Goal: Task Accomplishment & Management: Use online tool/utility

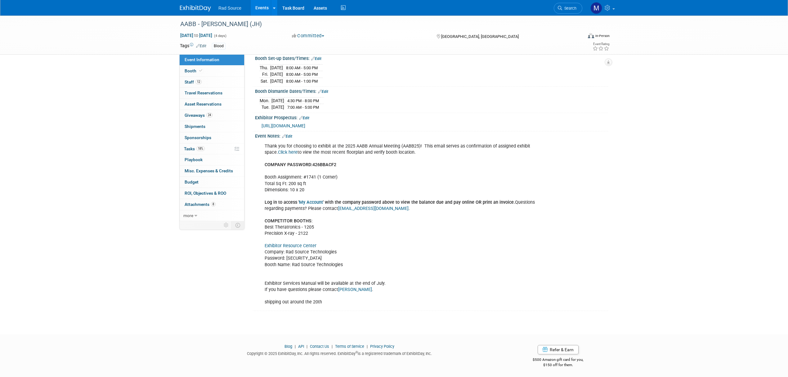
click at [312, 246] on link "Exhibitor Resource Center" at bounding box center [291, 245] width 52 height 5
click at [292, 134] on link "Edit" at bounding box center [287, 136] width 10 height 4
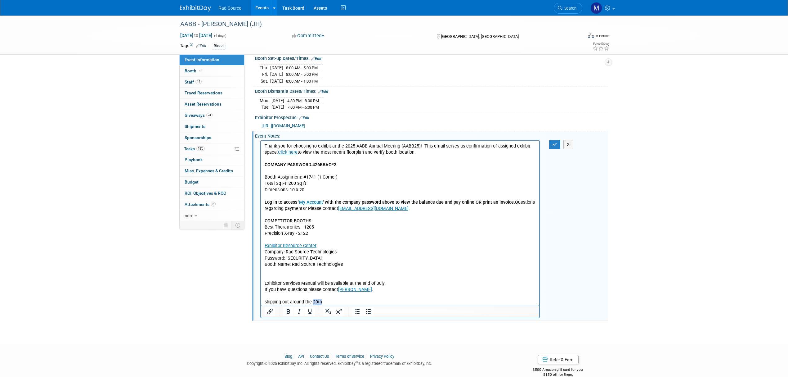
drag, startPoint x: 322, startPoint y: 299, endPoint x: 313, endPoint y: 300, distance: 9.4
click at [313, 300] on p "Thank you for choosing to exhibit at the 2025 AABB Annual Meeting (AABB25)! Thi…" at bounding box center [400, 224] width 271 height 162
drag, startPoint x: 304, startPoint y: 299, endPoint x: 292, endPoint y: 301, distance: 12.8
click at [292, 301] on p "Thank you for choosing to exhibit at the 2025 AABB Annual Meeting (AABB25)! Thi…" at bounding box center [400, 224] width 271 height 162
click at [552, 147] on button "button" at bounding box center [554, 144] width 11 height 9
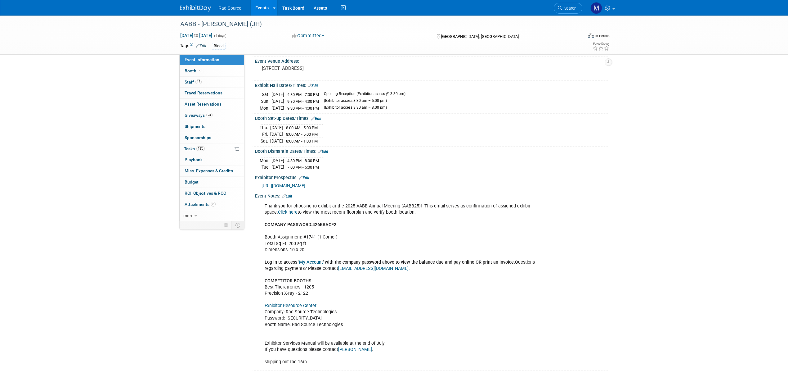
scroll to position [61, 0]
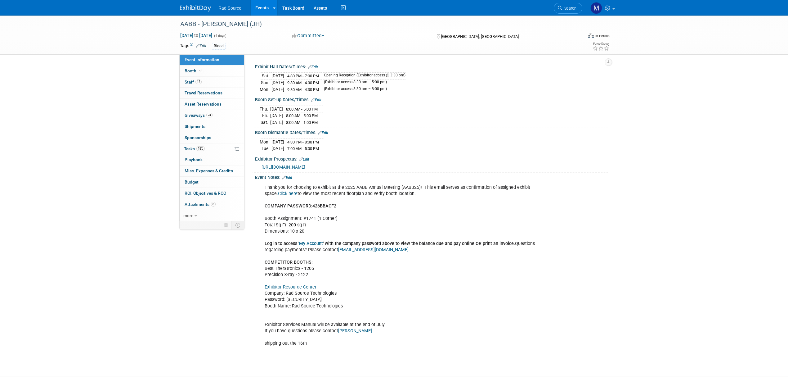
click at [199, 9] on img at bounding box center [195, 8] width 31 height 6
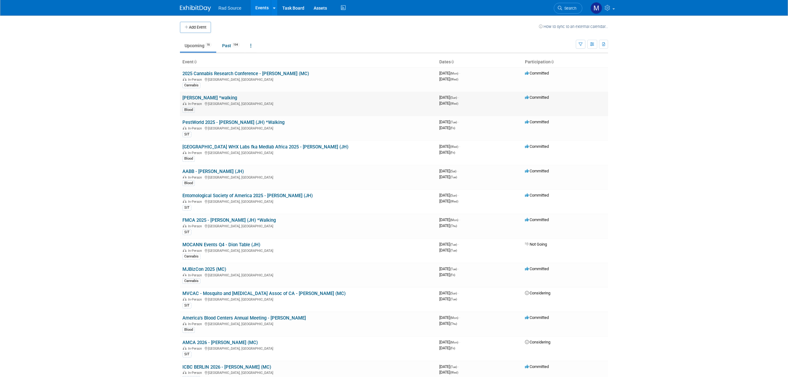
click at [212, 98] on link "[PERSON_NAME] *walking" at bounding box center [209, 98] width 55 height 6
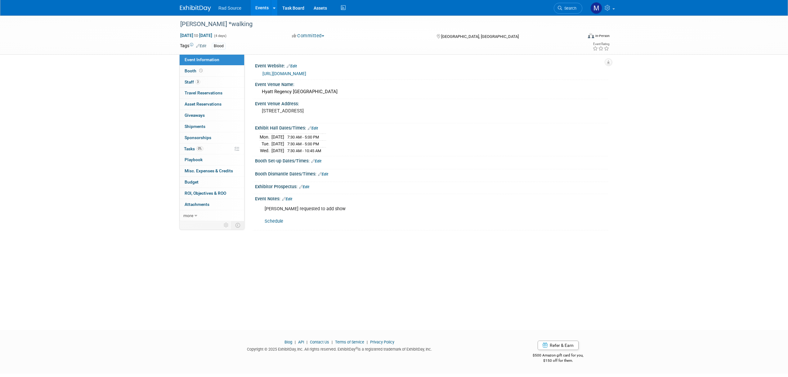
click at [206, 11] on img at bounding box center [195, 8] width 31 height 6
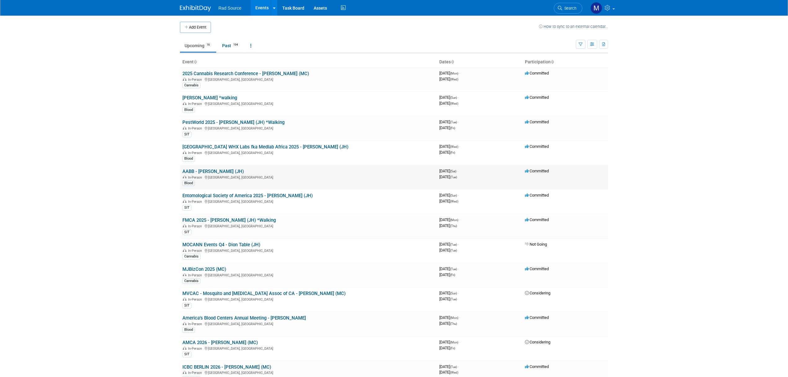
click at [219, 170] on link "AABB - [PERSON_NAME] (JH)" at bounding box center [212, 172] width 61 height 6
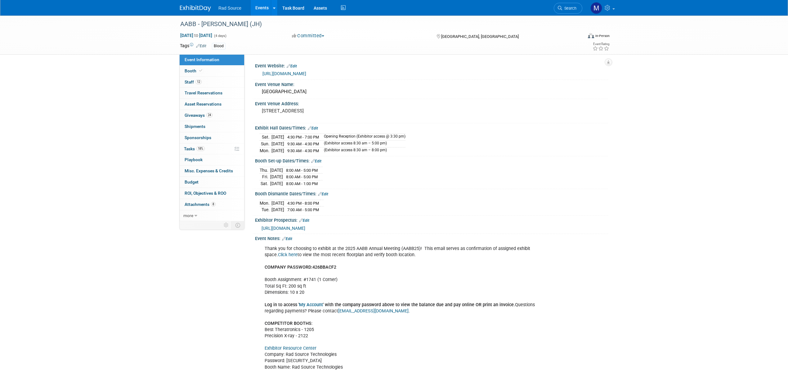
click at [189, 6] on img at bounding box center [195, 8] width 31 height 6
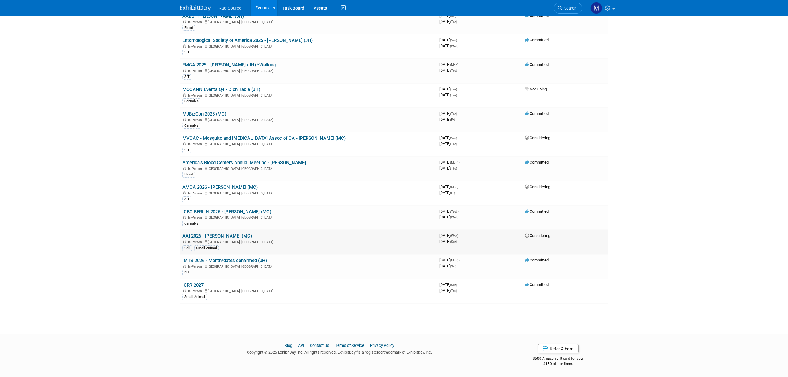
click at [205, 235] on link "AAI 2026 - [PERSON_NAME] (MC)" at bounding box center [217, 236] width 70 height 6
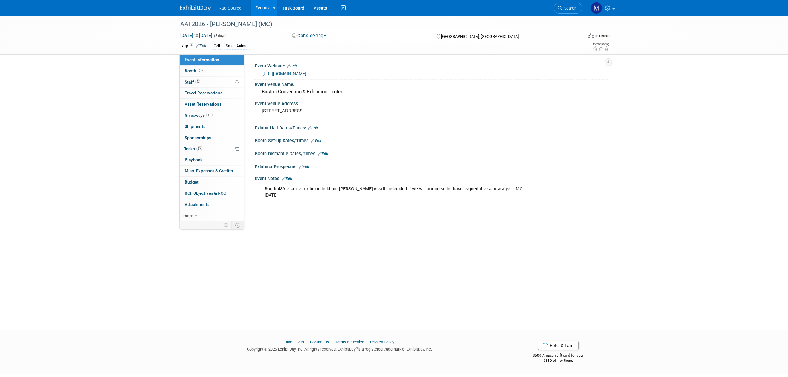
click at [306, 72] on link "https://www.aai.org/Meetings/Future-AAI-Annual-Meetings" at bounding box center [285, 73] width 44 height 5
click at [191, 6] on img at bounding box center [195, 8] width 31 height 6
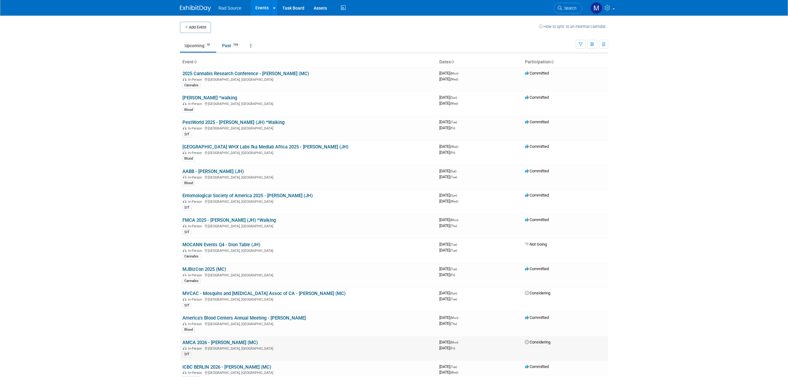
scroll to position [41, 0]
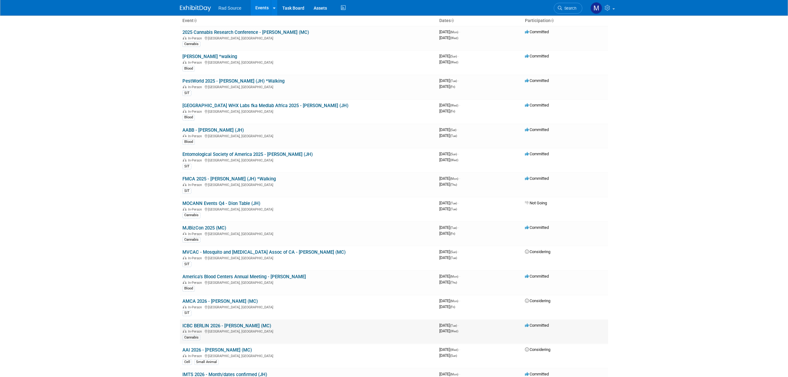
click at [246, 327] on link "ICBC BERLIN 2026 - [PERSON_NAME] (MC)" at bounding box center [226, 326] width 89 height 6
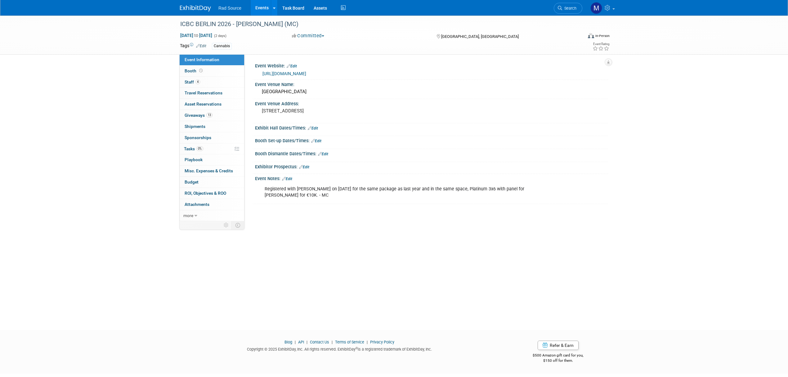
click at [306, 74] on link "https://internationalcbc.com/berlin/" at bounding box center [285, 73] width 44 height 5
click at [750, 187] on div "ICBC BERLIN 2026 - George (MC) Apr 14, 2026 to Apr 15, 2026 (2 days) Apr 14, 20…" at bounding box center [394, 167] width 788 height 303
click at [195, 10] on img at bounding box center [195, 8] width 31 height 6
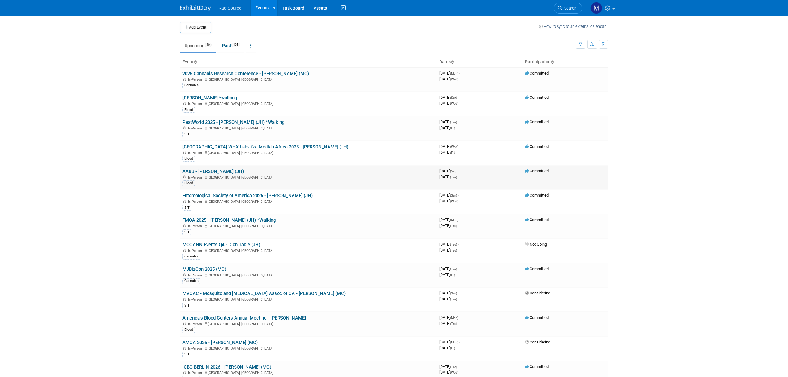
click at [214, 170] on link "AABB - [PERSON_NAME] (JH)" at bounding box center [212, 172] width 61 height 6
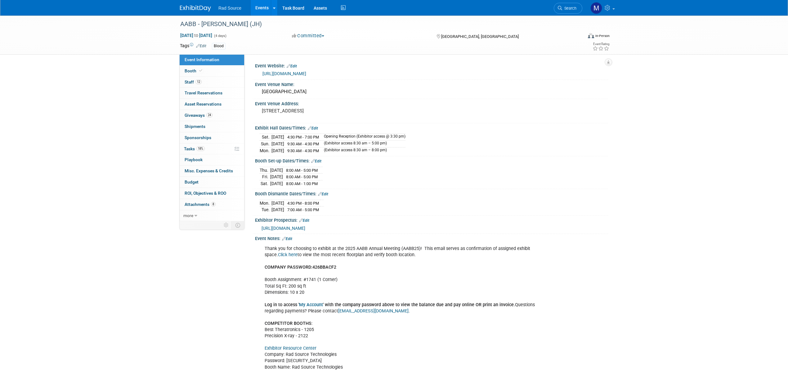
click at [209, 5] on img at bounding box center [195, 8] width 31 height 6
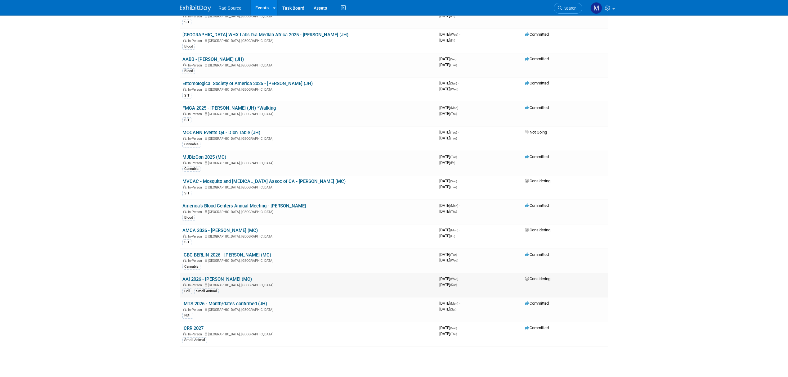
scroll to position [124, 0]
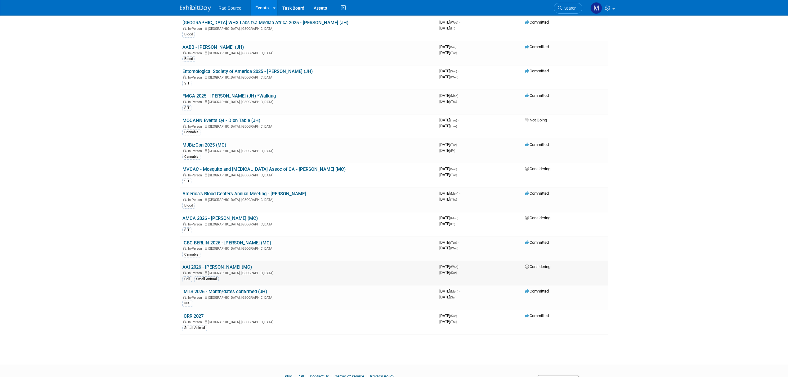
click at [214, 269] on link "AAI 2026 - [PERSON_NAME] (MC)" at bounding box center [217, 267] width 70 height 6
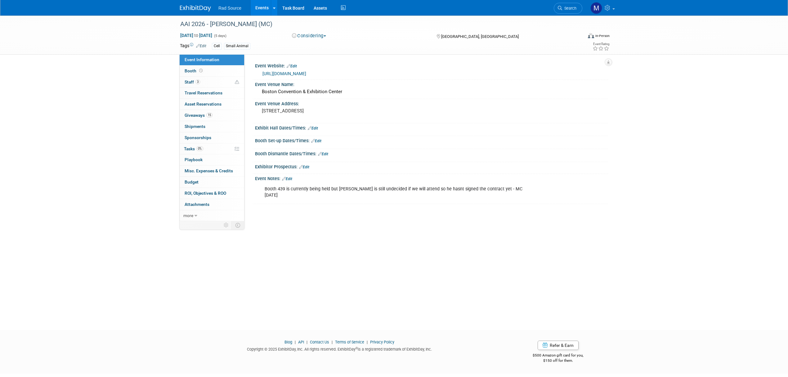
click at [320, 35] on button "Considering" at bounding box center [309, 36] width 39 height 7
click at [318, 65] on link "Not Going" at bounding box center [314, 63] width 49 height 9
click at [291, 180] on link "Edit" at bounding box center [287, 179] width 10 height 4
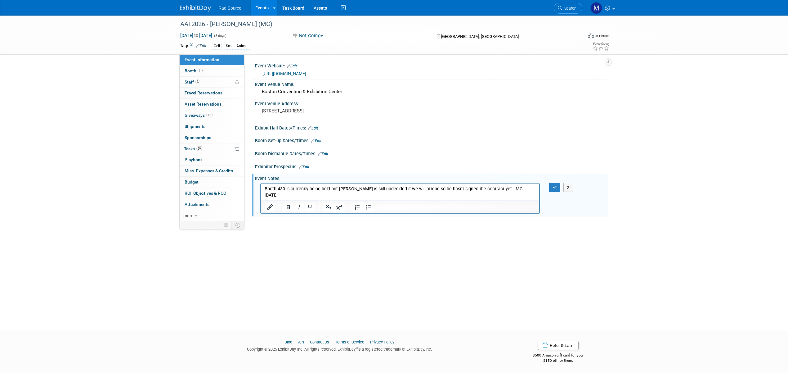
click at [523, 188] on p "Booth 439 is currently being held but George is still undecided if we will atte…" at bounding box center [400, 192] width 271 height 12
click at [552, 187] on button "button" at bounding box center [554, 187] width 11 height 9
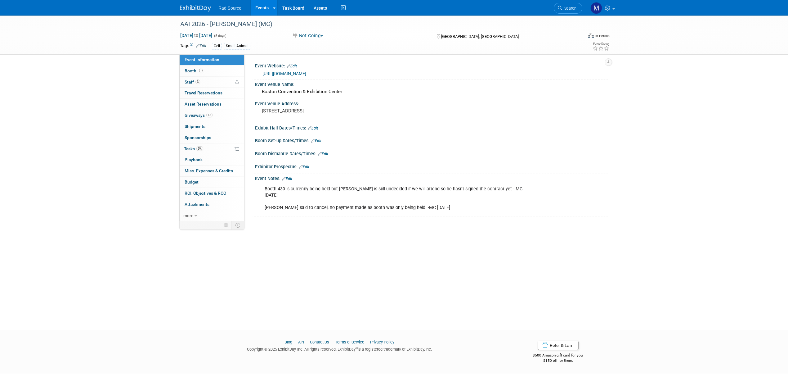
click at [182, 5] on img at bounding box center [195, 8] width 31 height 6
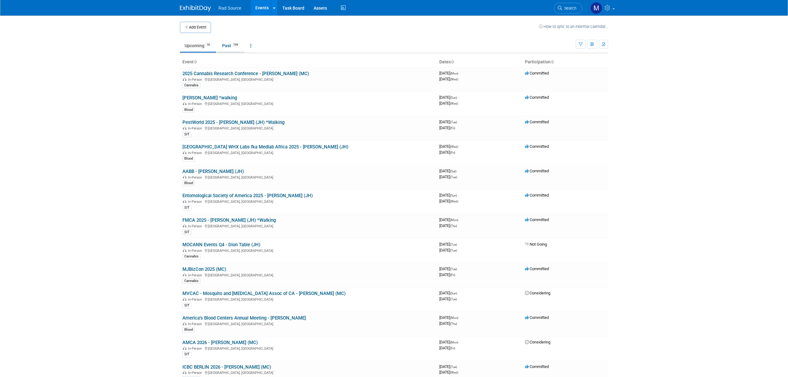
click at [231, 52] on link "Past 194" at bounding box center [231, 46] width 27 height 12
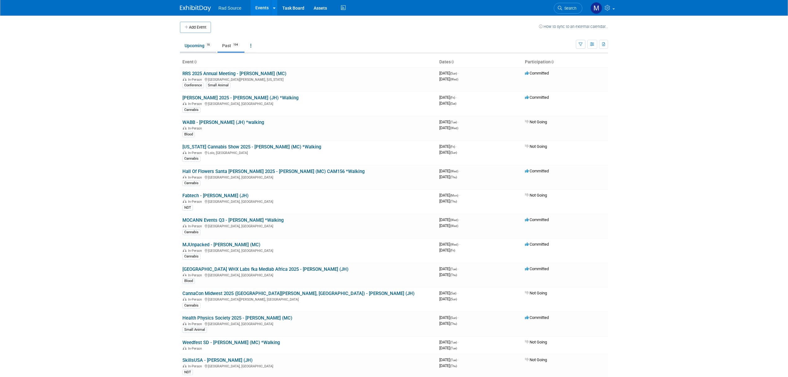
click at [192, 44] on link "Upcoming 16" at bounding box center [198, 46] width 36 height 12
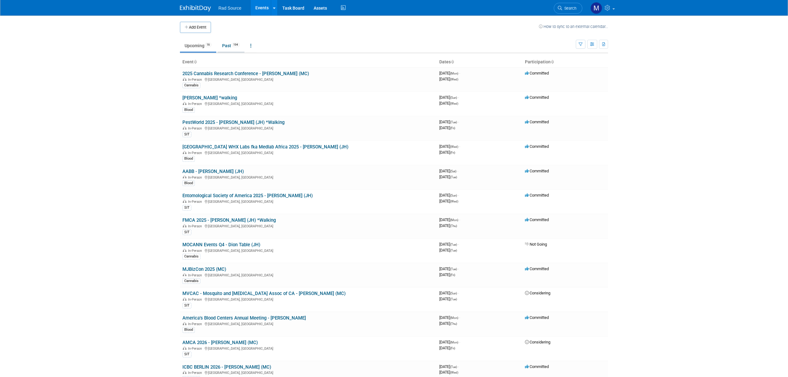
click at [227, 45] on link "Past 194" at bounding box center [231, 46] width 27 height 12
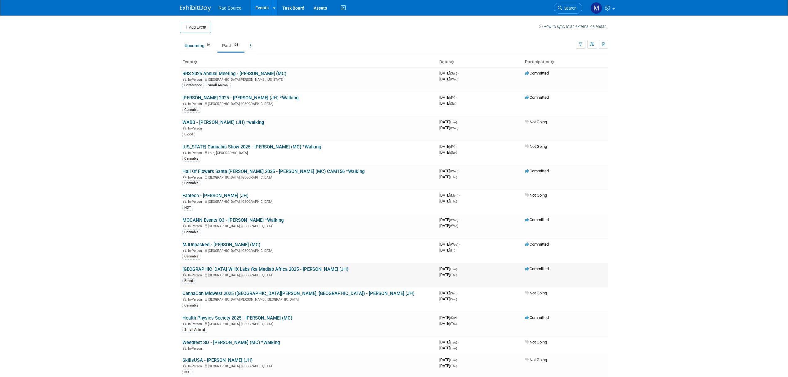
click at [225, 270] on link "[GEOGRAPHIC_DATA] WHX Labs fka Medlab Africa 2025 - [PERSON_NAME] (JH)" at bounding box center [265, 269] width 166 height 6
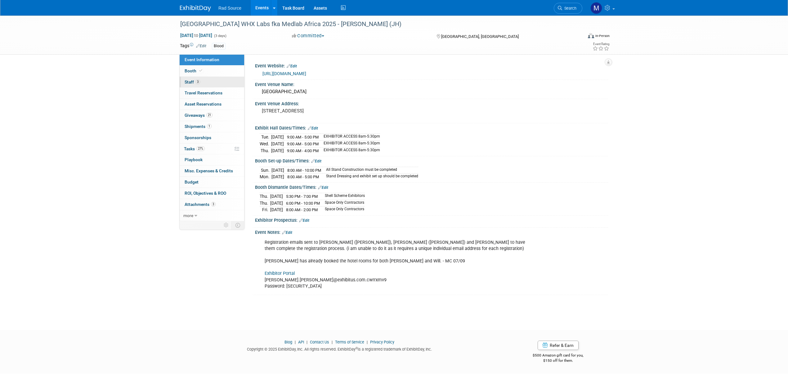
click at [220, 77] on link "3 Staff 3" at bounding box center [212, 82] width 65 height 11
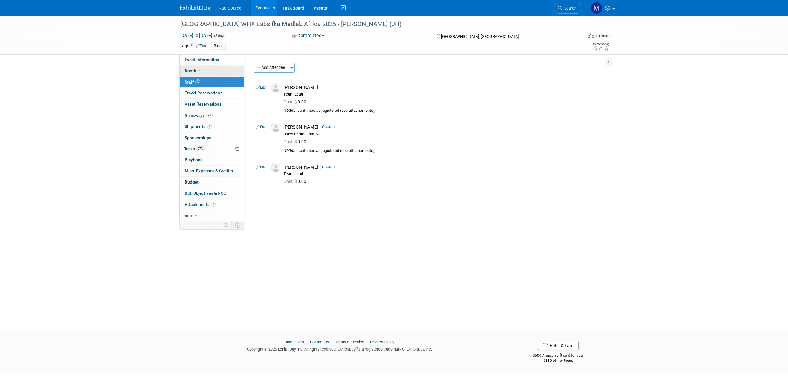
click at [223, 70] on link "Booth" at bounding box center [212, 70] width 65 height 11
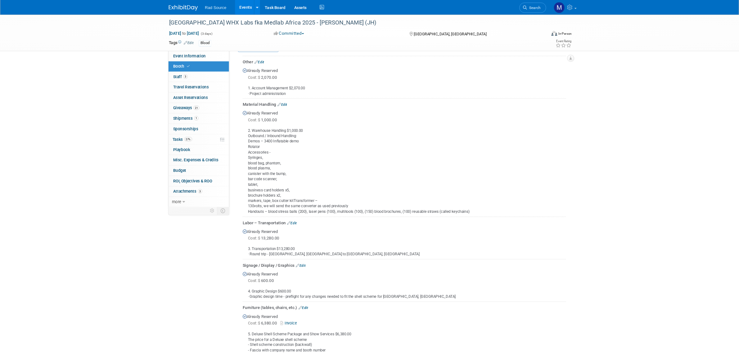
scroll to position [124, 0]
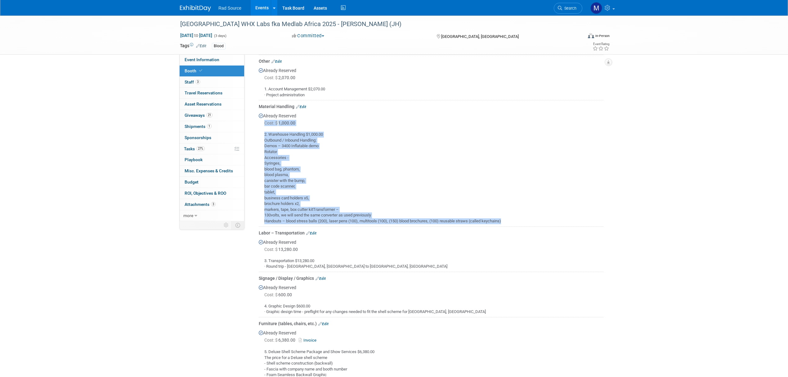
drag, startPoint x: 517, startPoint y: 223, endPoint x: 263, endPoint y: 122, distance: 273.3
click at [263, 122] on td "Material Handling Edit Already Reserved Cost: $ 1,000.00 Rotator tablet," at bounding box center [431, 163] width 345 height 126
click at [313, 194] on div "2. Warehouse Handling $1,000.00 Outbound / Inbound Handling: Demos – 3400 Infla…" at bounding box center [431, 175] width 345 height 97
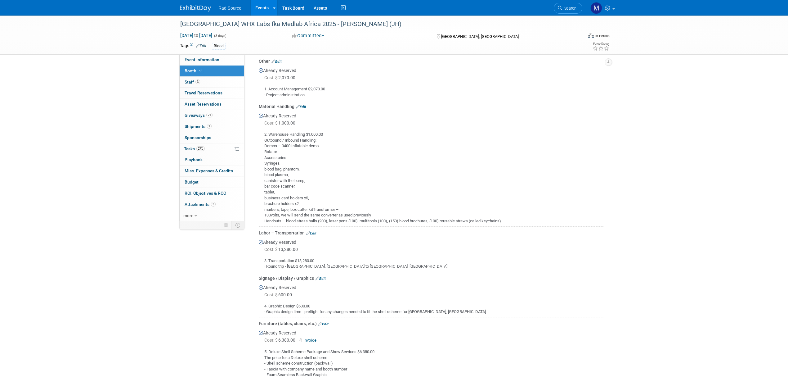
drag, startPoint x: 511, startPoint y: 222, endPoint x: 258, endPoint y: 103, distance: 278.6
click at [259, 103] on td "Material Handling Edit Already Reserved Cost: $ 1,000.00 Rotator tablet," at bounding box center [431, 163] width 345 height 126
click at [670, 215] on div "[GEOGRAPHIC_DATA] WHX Labs fka Medlab Africa 2025 - [PERSON_NAME] (JH) [DATE] t…" at bounding box center [394, 187] width 788 height 593
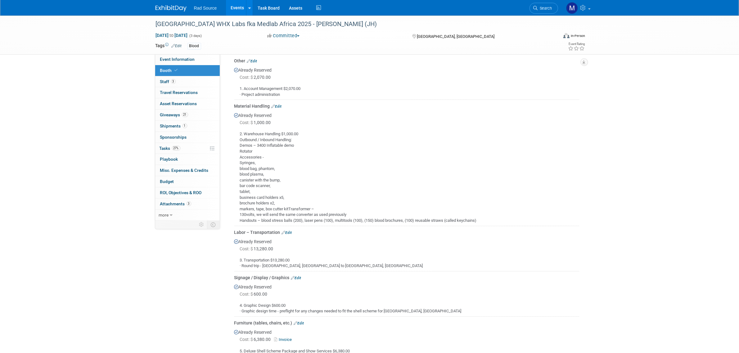
drag, startPoint x: 764, startPoint y: 0, endPoint x: 595, endPoint y: 129, distance: 212.4
click at [593, 140] on div "[GEOGRAPHIC_DATA] WHX Labs fka Medlab Africa 2025 - [PERSON_NAME] (JH) [DATE] t…" at bounding box center [369, 187] width 739 height 593
click at [585, 64] on icon "button" at bounding box center [583, 62] width 3 height 4
click at [564, 79] on link "Export tab to PDF" at bounding box center [557, 80] width 52 height 9
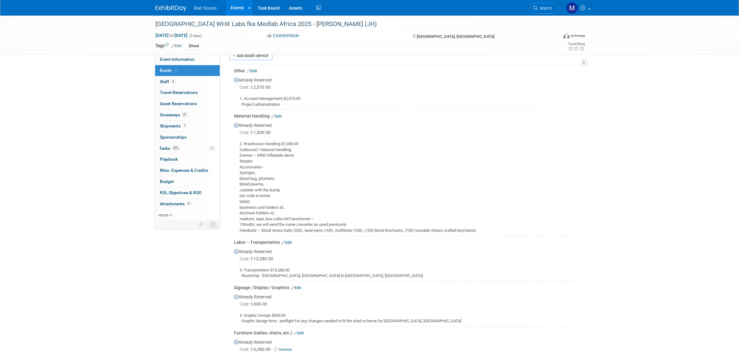
scroll to position [75, 0]
